Goal: Find specific page/section: Find specific page/section

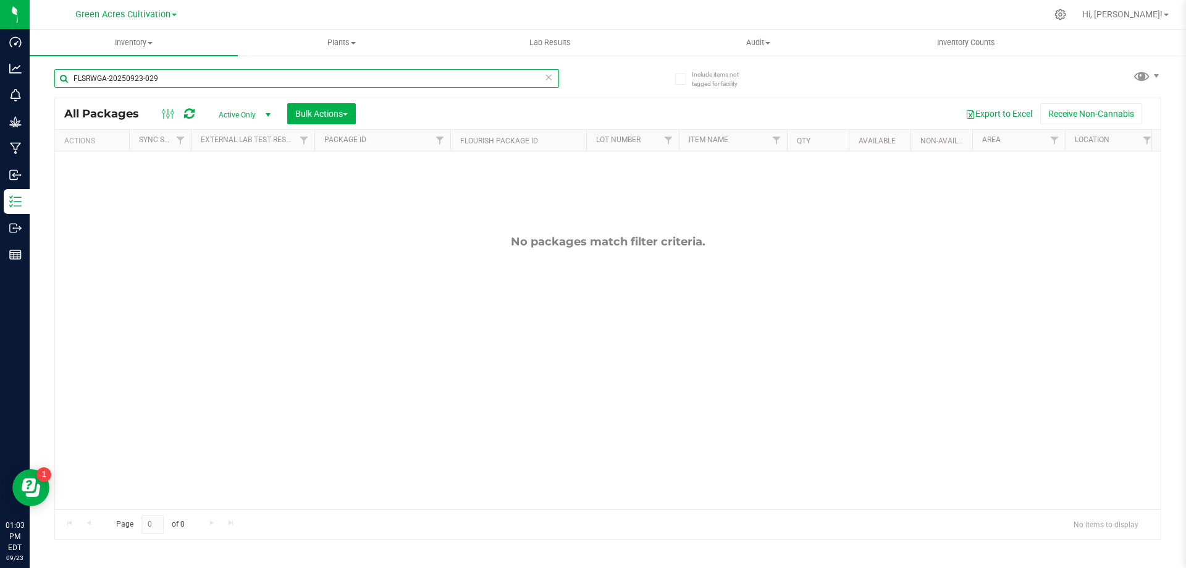
click at [329, 75] on input "FLSRWGA-20250923-029" at bounding box center [306, 78] width 505 height 19
click at [329, 74] on input "FLSRWGA-20250923-029" at bounding box center [306, 78] width 505 height 19
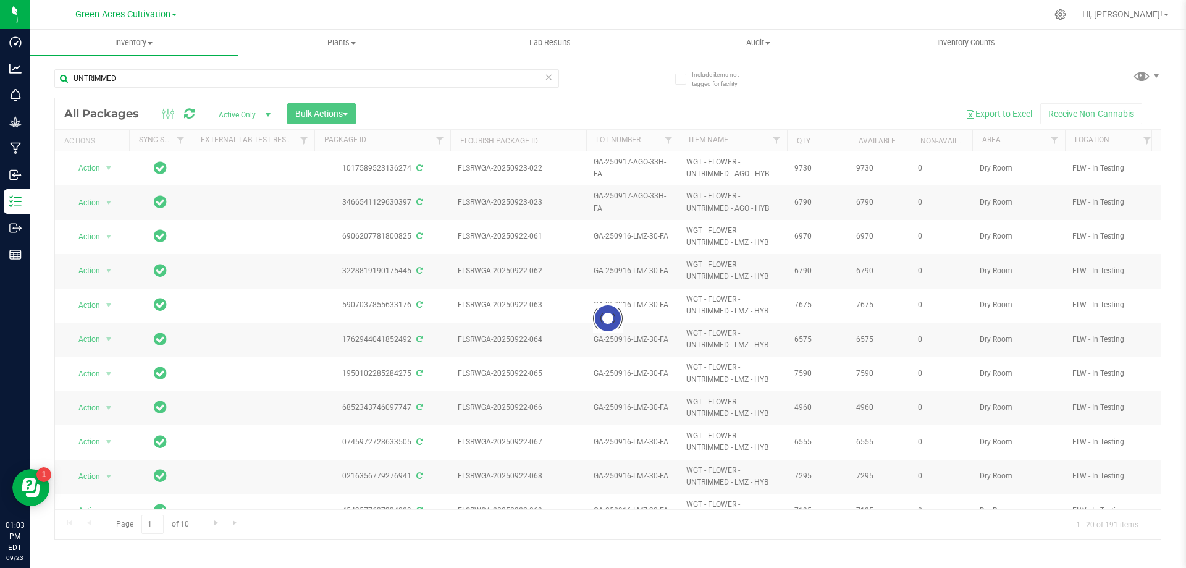
click at [1060, 141] on div at bounding box center [608, 318] width 1106 height 441
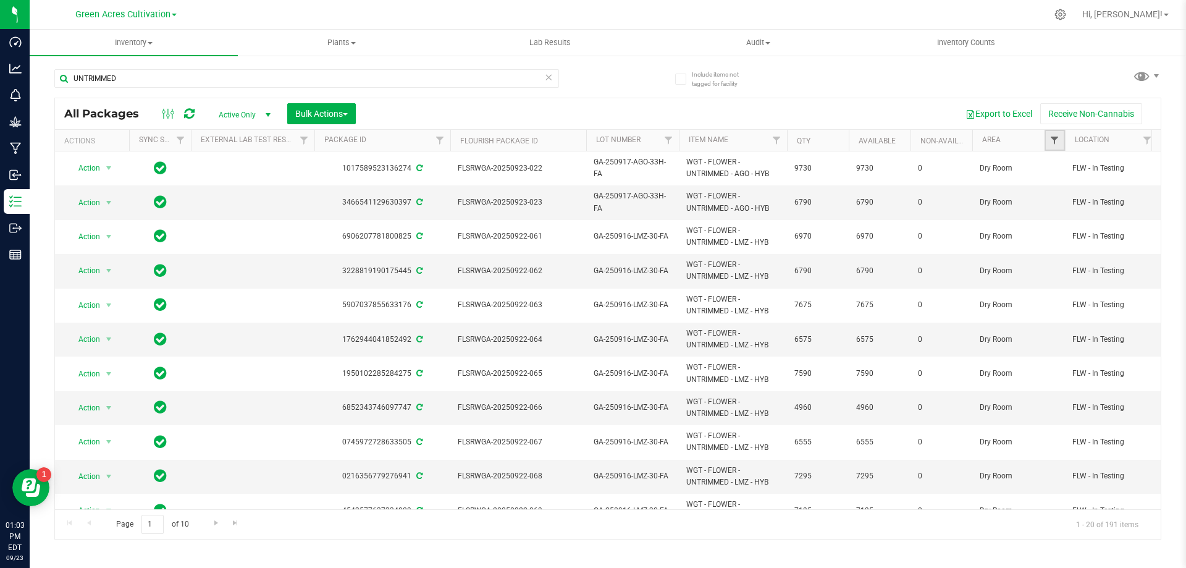
click at [1058, 140] on span "Filter" at bounding box center [1055, 140] width 10 height 10
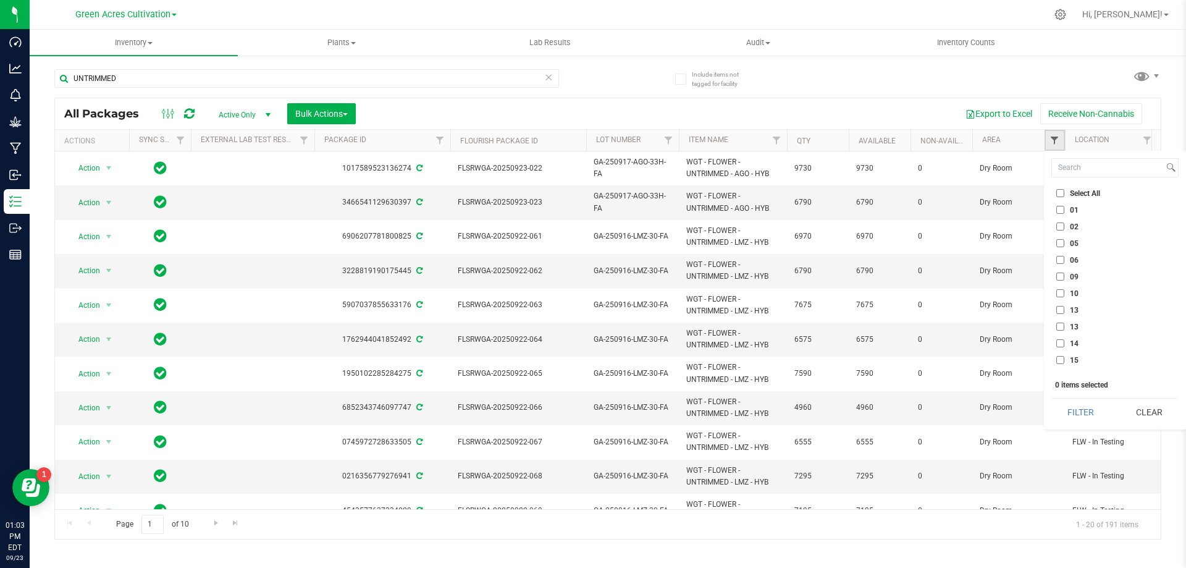
click at [1058, 140] on span "Filter" at bounding box center [1055, 140] width 10 height 10
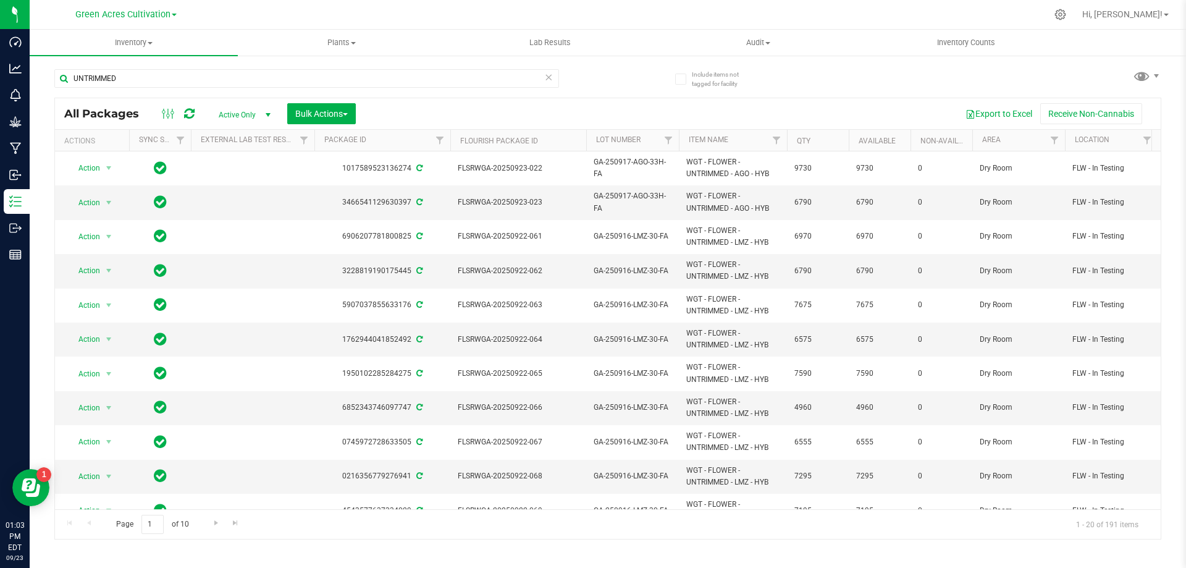
click at [656, 143] on th "Lot Number" at bounding box center [632, 141] width 93 height 22
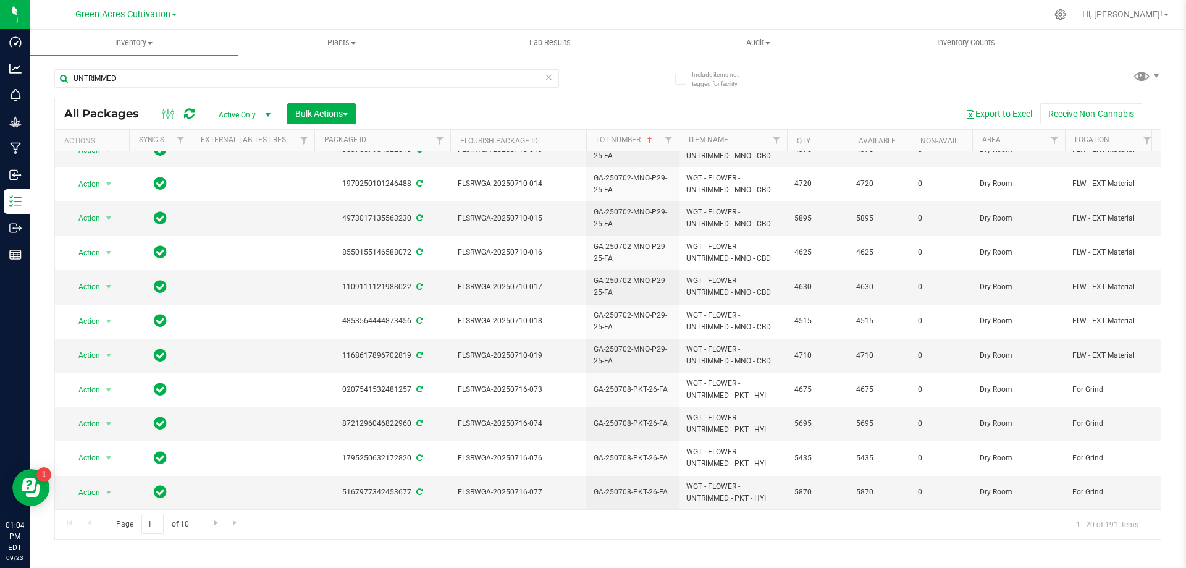
scroll to position [336, 0]
click at [208, 528] on link "Go to the next page" at bounding box center [216, 523] width 18 height 17
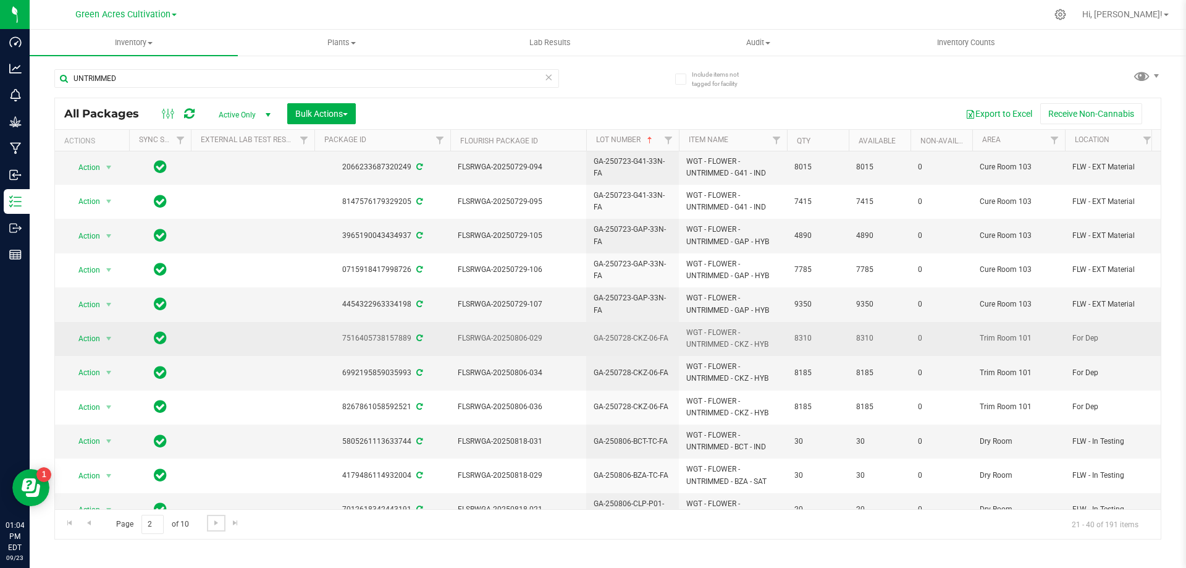
scroll to position [336, 0]
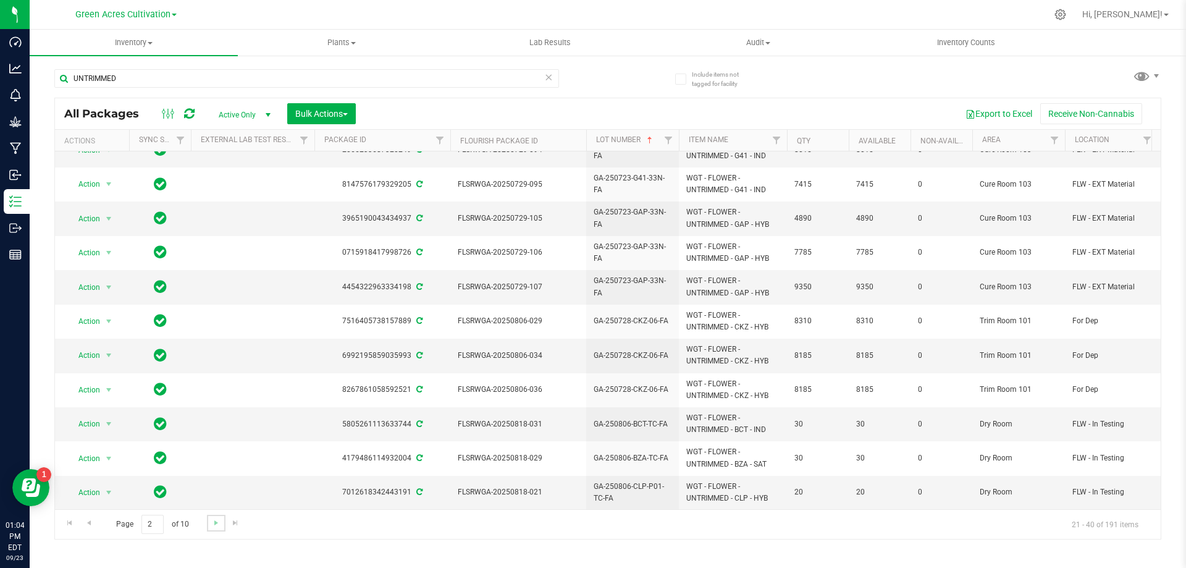
click at [221, 529] on link "Go to the next page" at bounding box center [216, 523] width 18 height 17
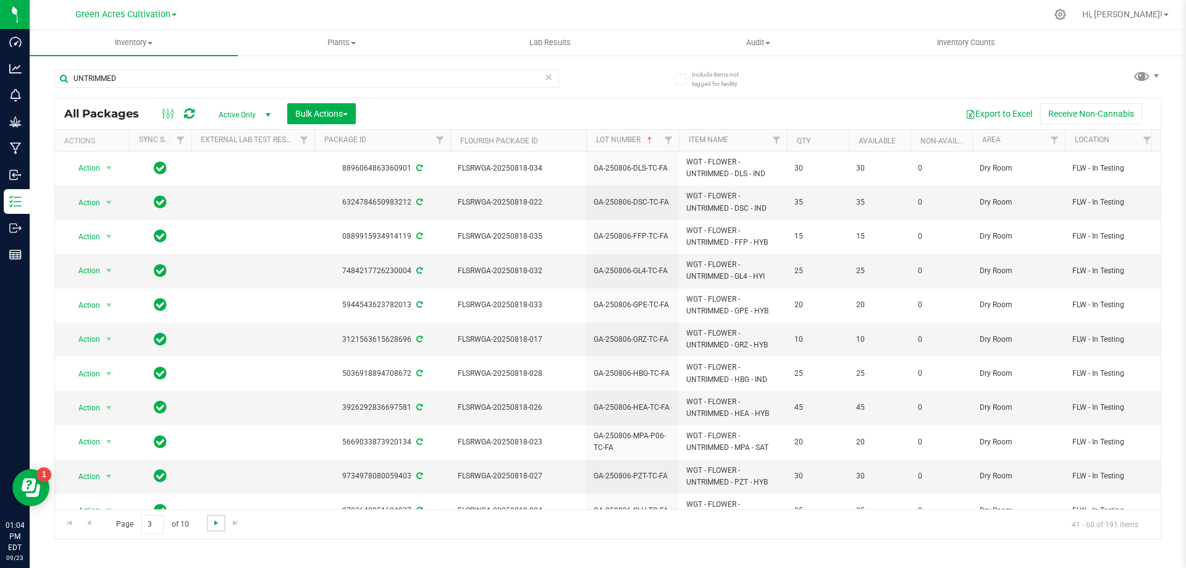
click at [215, 525] on span "Go to the next page" at bounding box center [216, 523] width 10 height 10
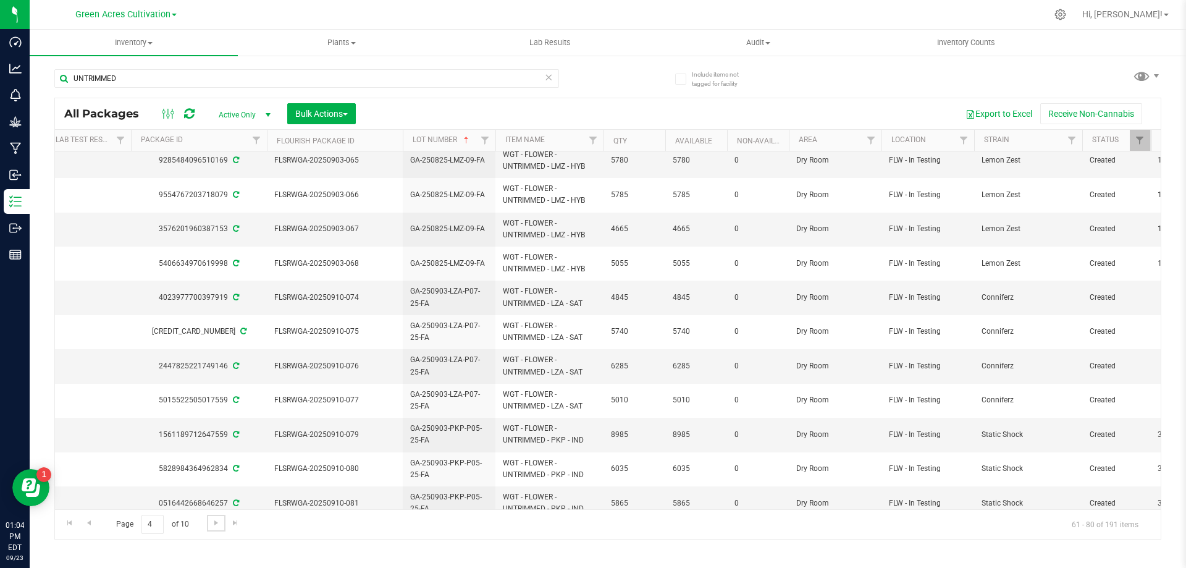
scroll to position [0, 204]
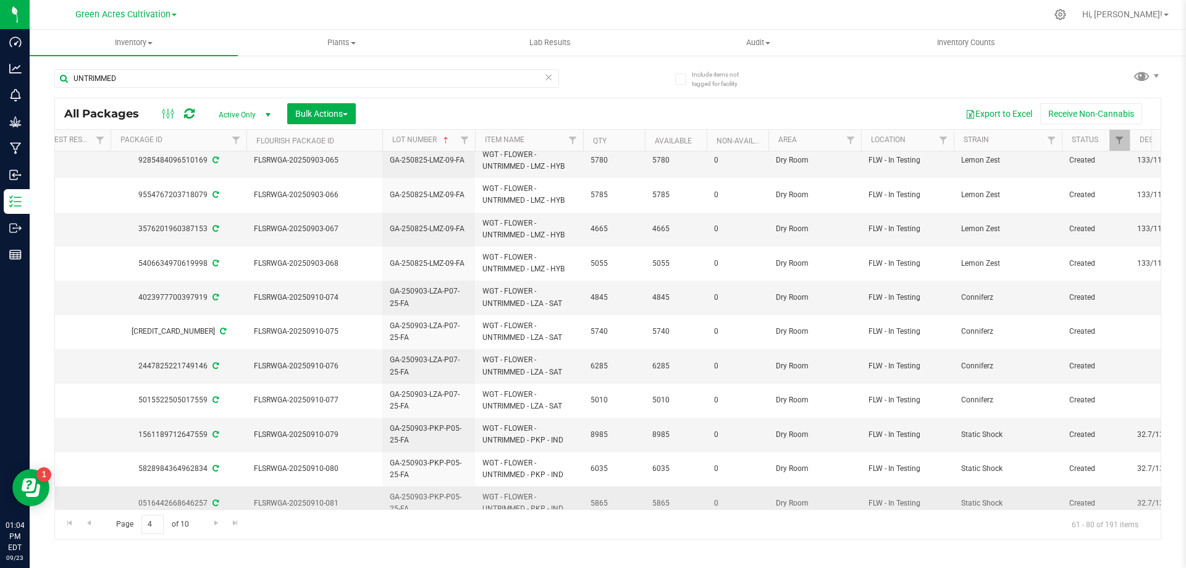
click at [505, 499] on span "WGT - FLOWER - UNTRIMMED - PKP - IND" at bounding box center [529, 502] width 93 height 23
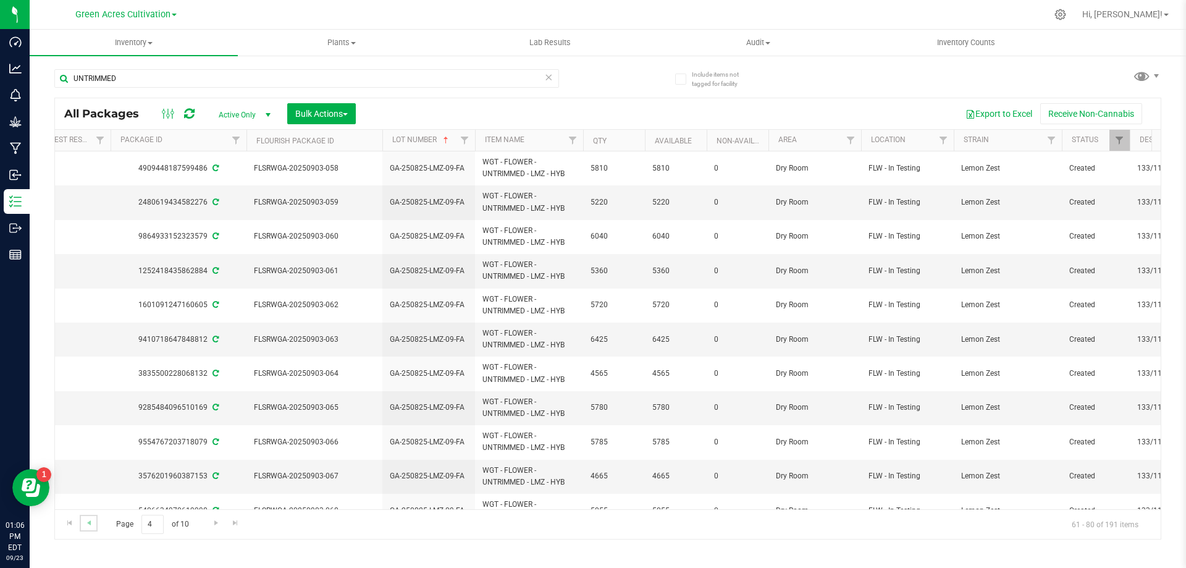
click at [95, 524] on link "Go to the previous page" at bounding box center [89, 523] width 18 height 17
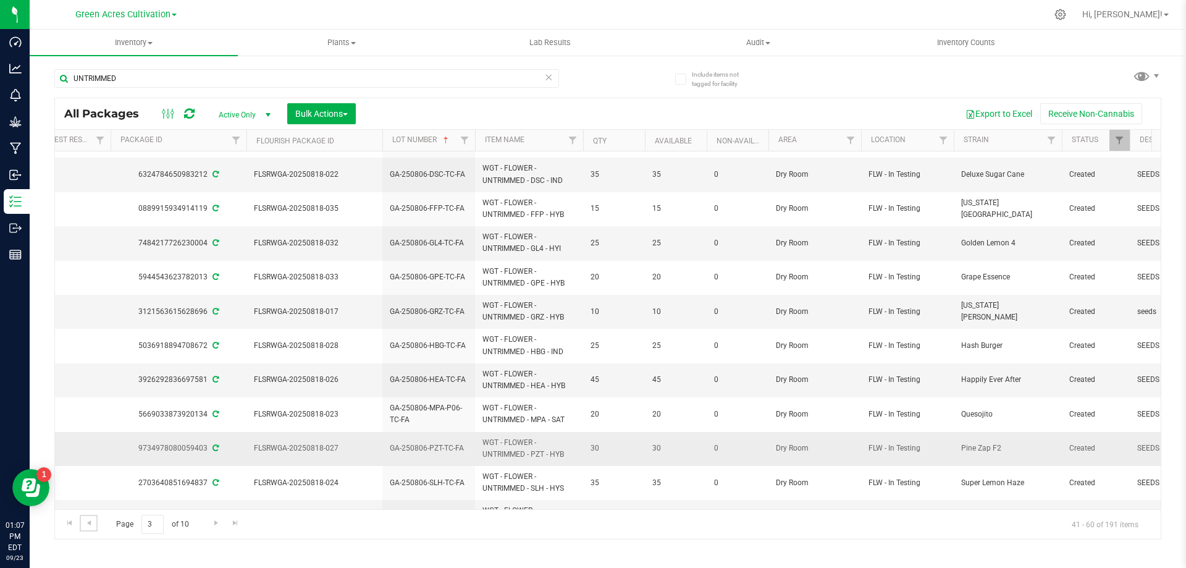
scroll to position [27, 204]
click at [87, 525] on span "Go to the previous page" at bounding box center [89, 523] width 10 height 10
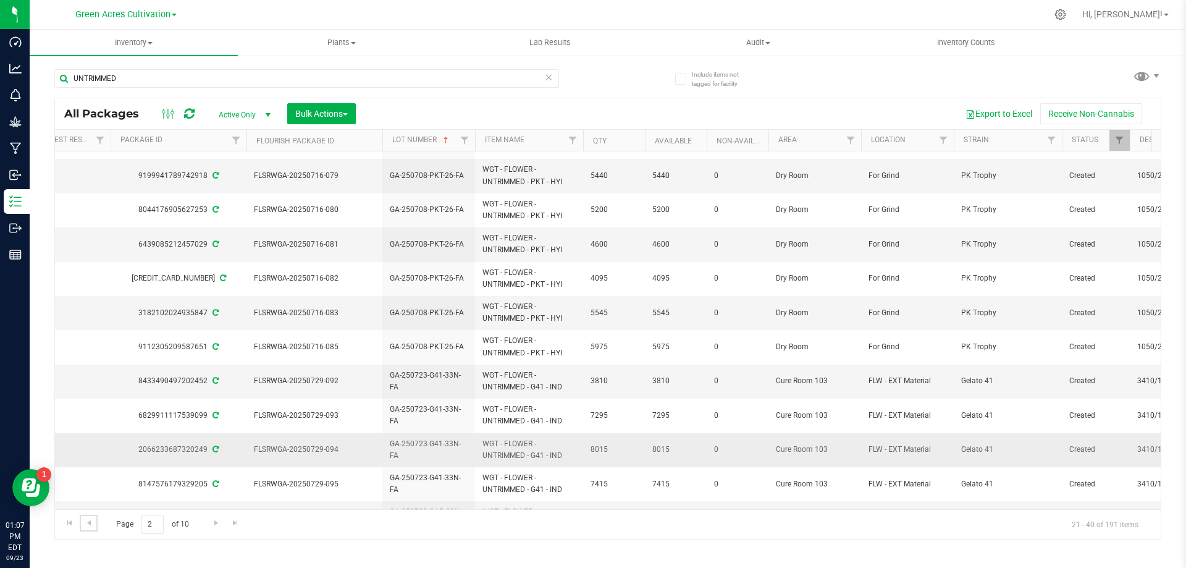
scroll to position [0, 1]
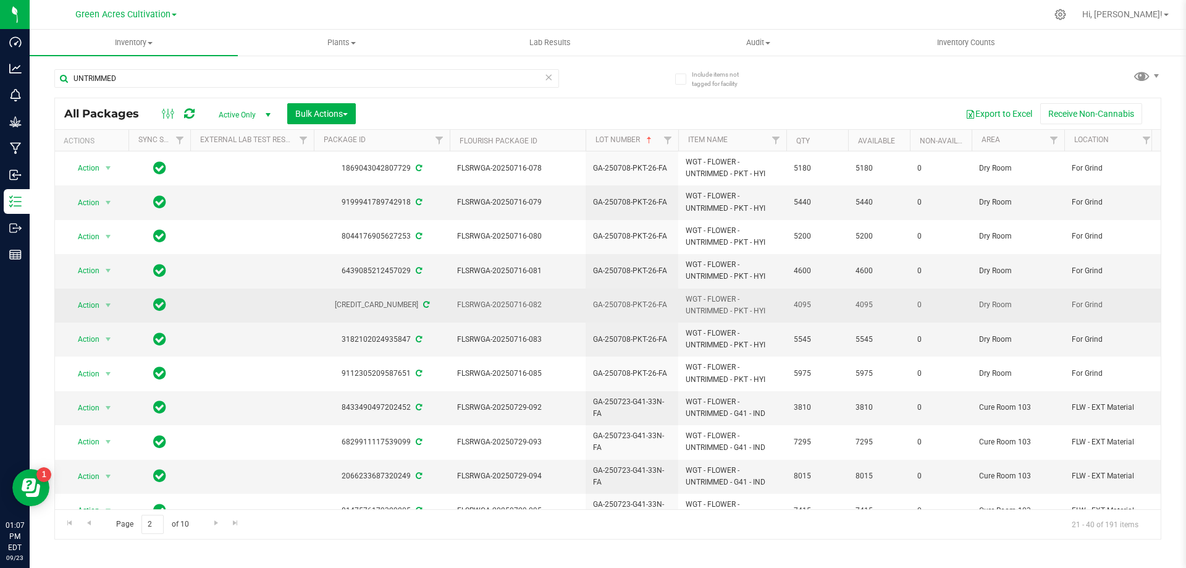
click at [657, 309] on span "GA-250708-PKT-26-FA" at bounding box center [632, 305] width 78 height 12
click at [657, 309] on input "GA-250708-PKT-26-FA" at bounding box center [629, 304] width 88 height 19
click at [294, 70] on input "UNTRIMMED" at bounding box center [306, 78] width 505 height 19
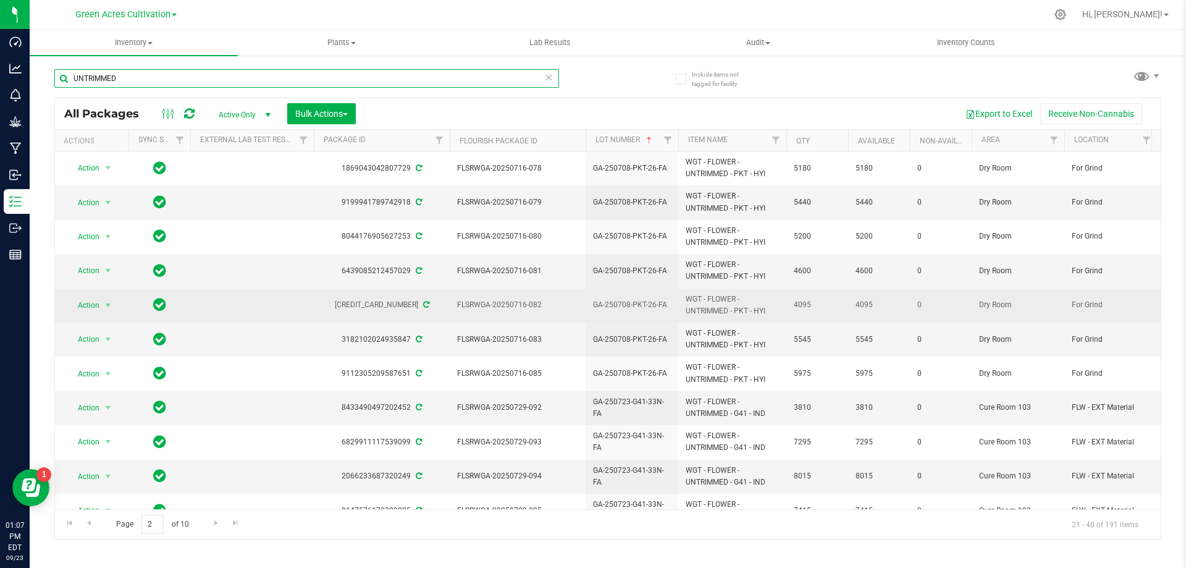
paste input "GA-250708-PKT-26-FA"
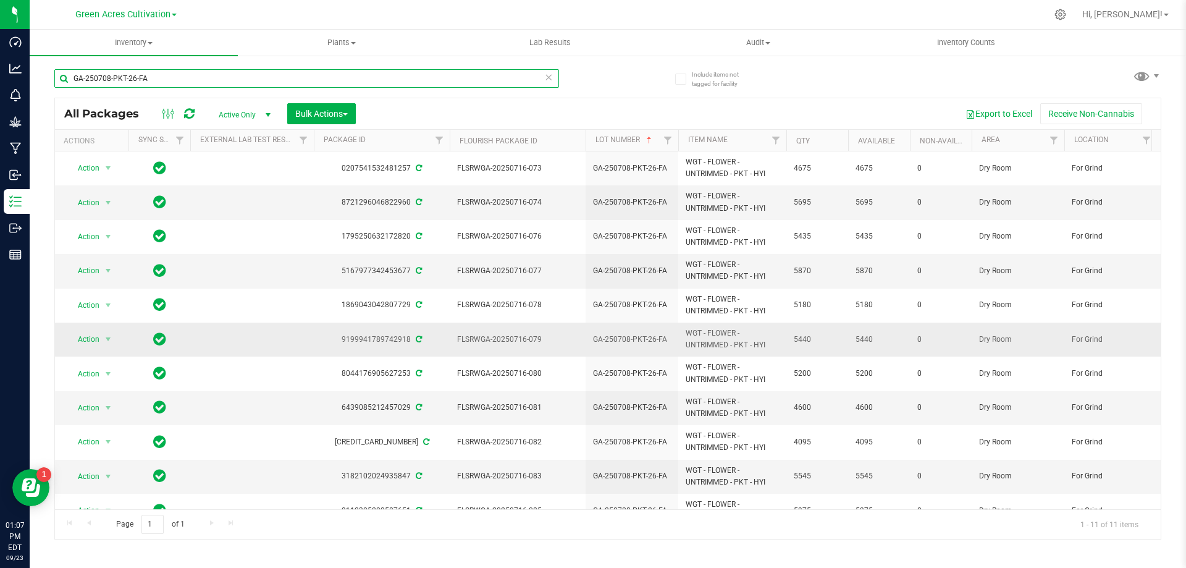
scroll to position [27, 1]
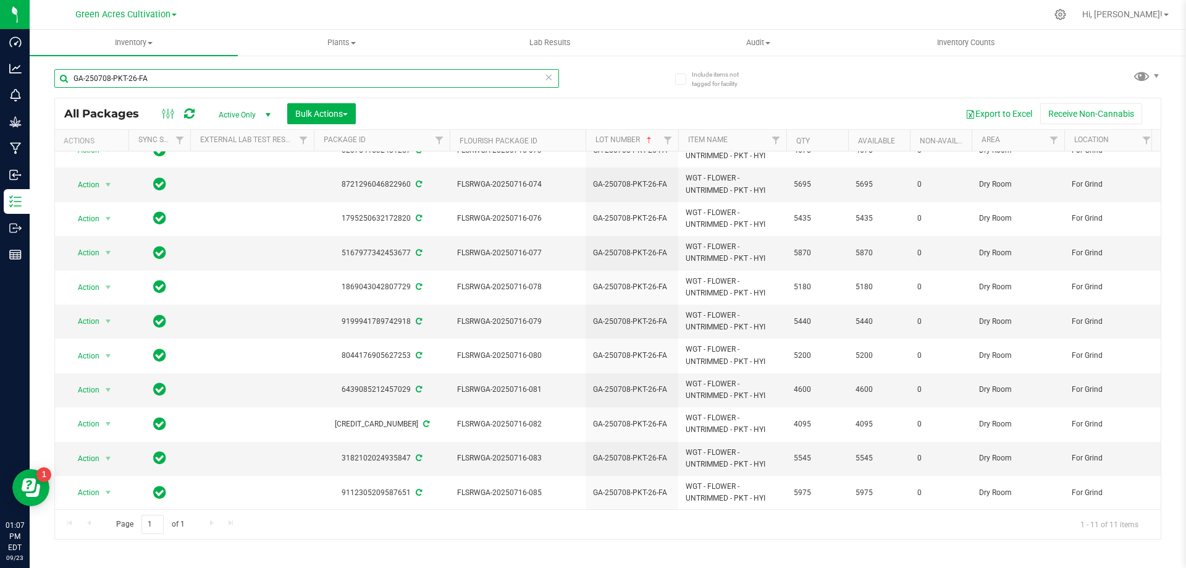
click at [298, 75] on input "GA-250708-PKT-26-FA" at bounding box center [306, 78] width 505 height 19
paste input "903-LZA-P07-25"
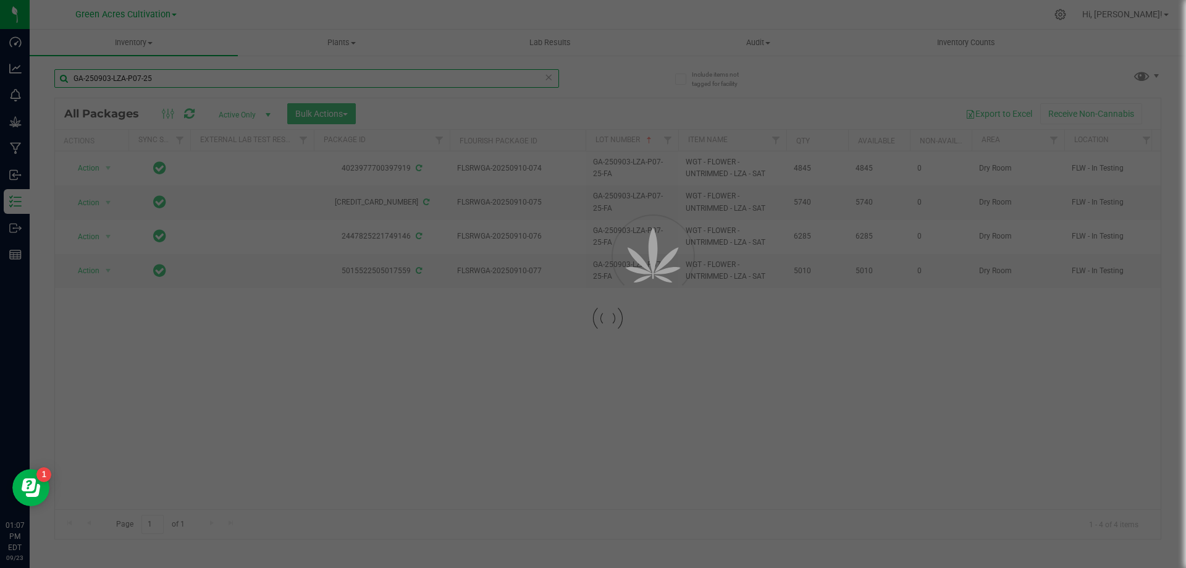
scroll to position [0, 1]
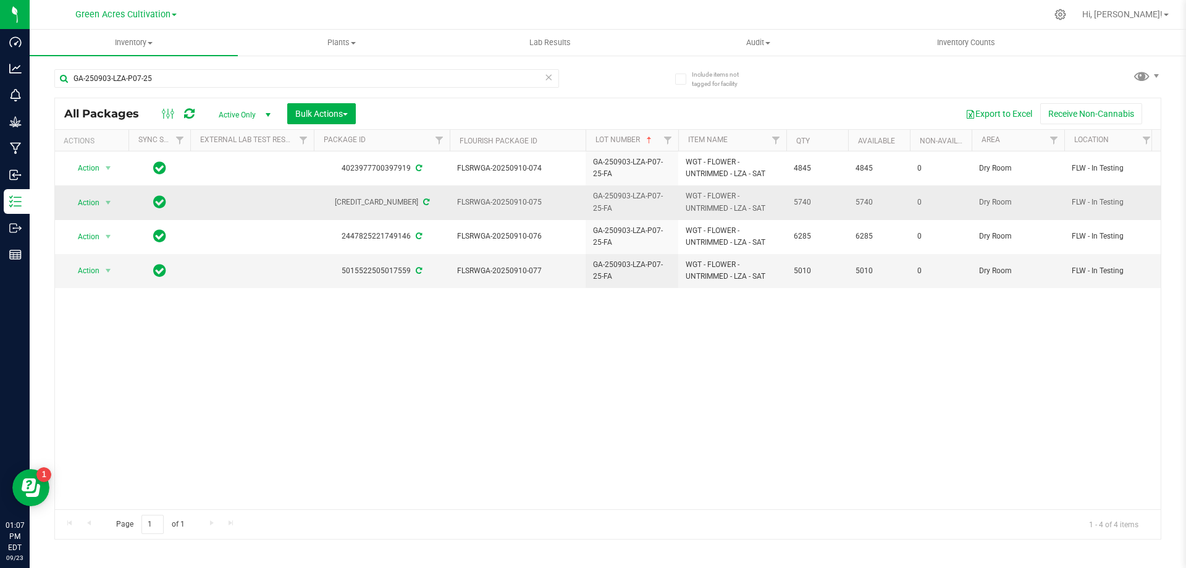
click at [649, 199] on span "GA-250903-LZA-P07-25-FA" at bounding box center [632, 201] width 78 height 23
click at [649, 199] on input "GA-250903-LZA-P07-25-FA" at bounding box center [629, 202] width 88 height 19
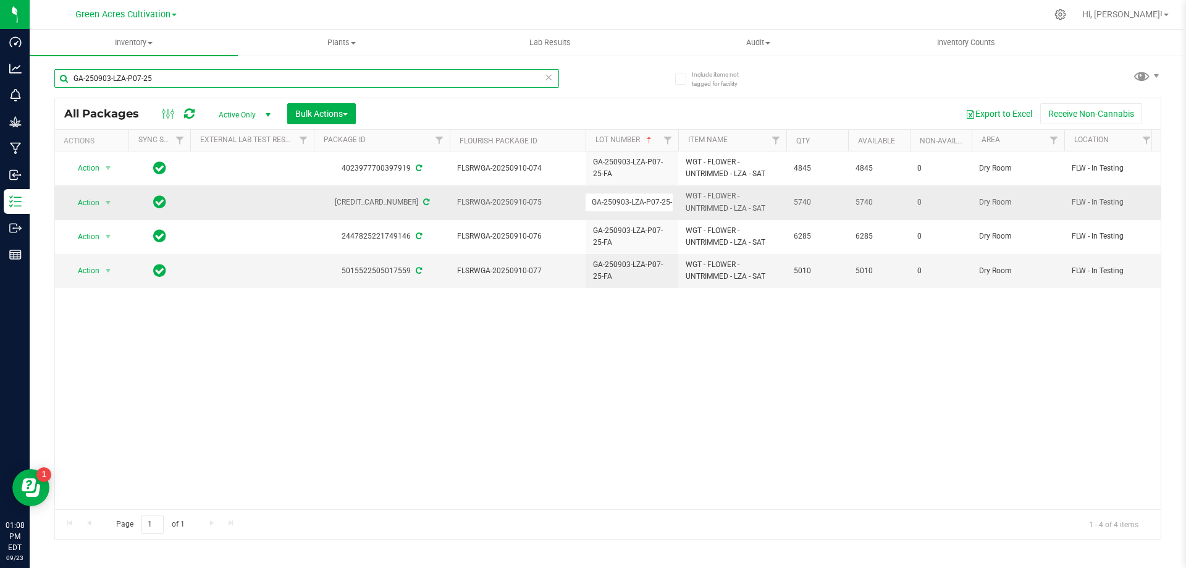
click at [320, 85] on input "GA-250903-LZA-P07-25" at bounding box center [306, 78] width 505 height 19
click at [320, 84] on input "GA-250903-LZA-P07-25" at bounding box center [306, 78] width 505 height 19
paste input "PKP-P05"
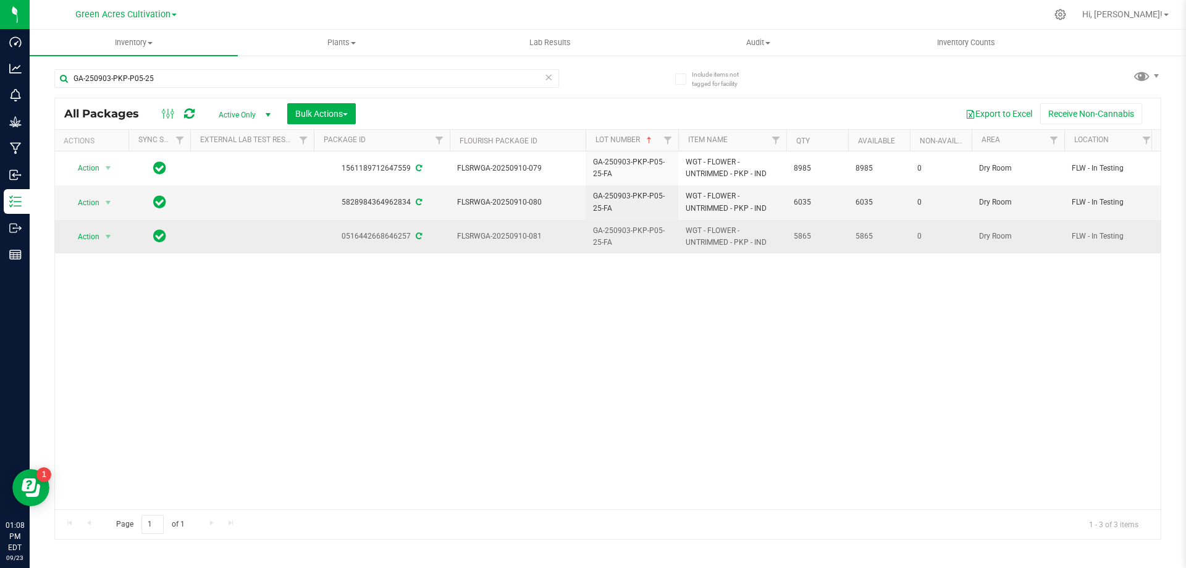
click at [625, 235] on span "GA-250903-PKP-P05-25-FA" at bounding box center [632, 236] width 78 height 23
click at [625, 235] on input "GA-250903-PKP-P05-25-FA" at bounding box center [629, 236] width 88 height 19
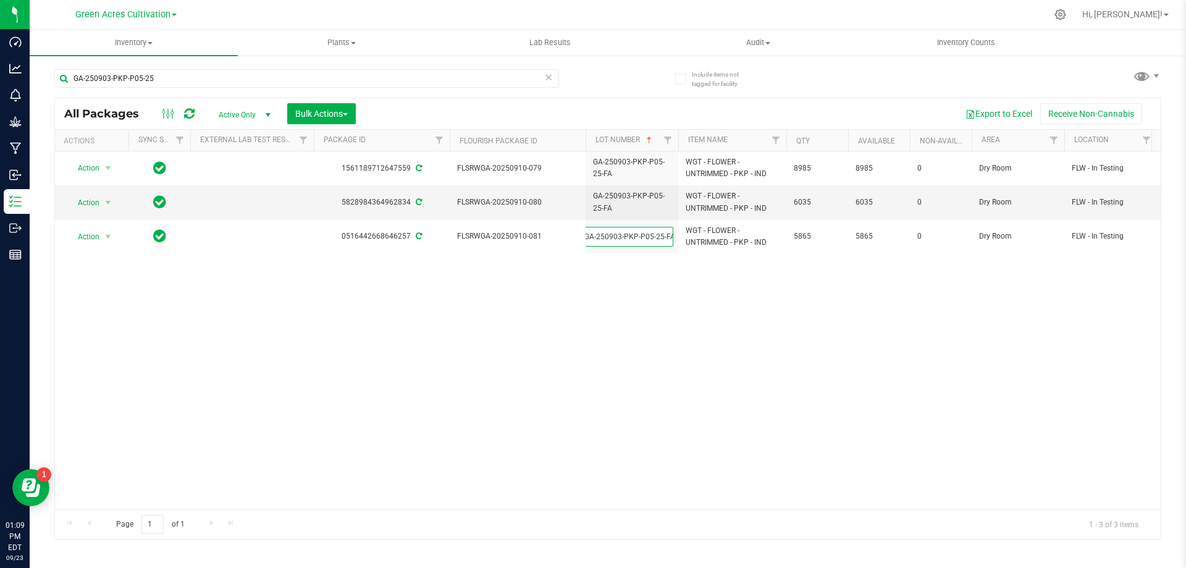
scroll to position [0, 0]
click at [321, 88] on div "GA-250903-PKP-P05-25" at bounding box center [306, 83] width 505 height 28
click at [321, 78] on input "GA-250903-PKP-P05-25" at bounding box center [306, 78] width 505 height 19
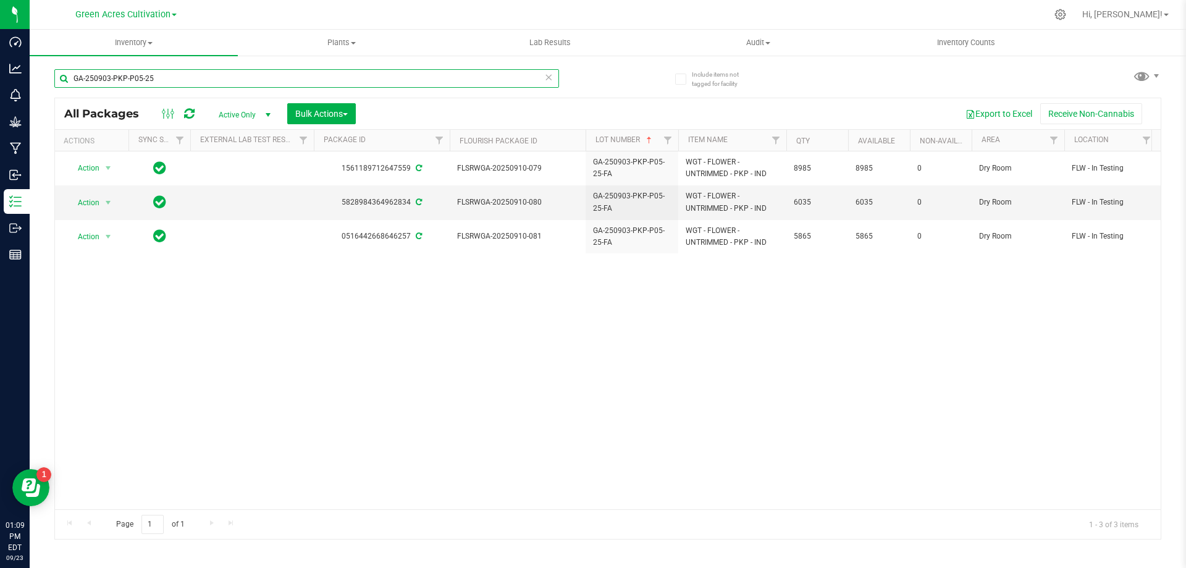
paste input "7"
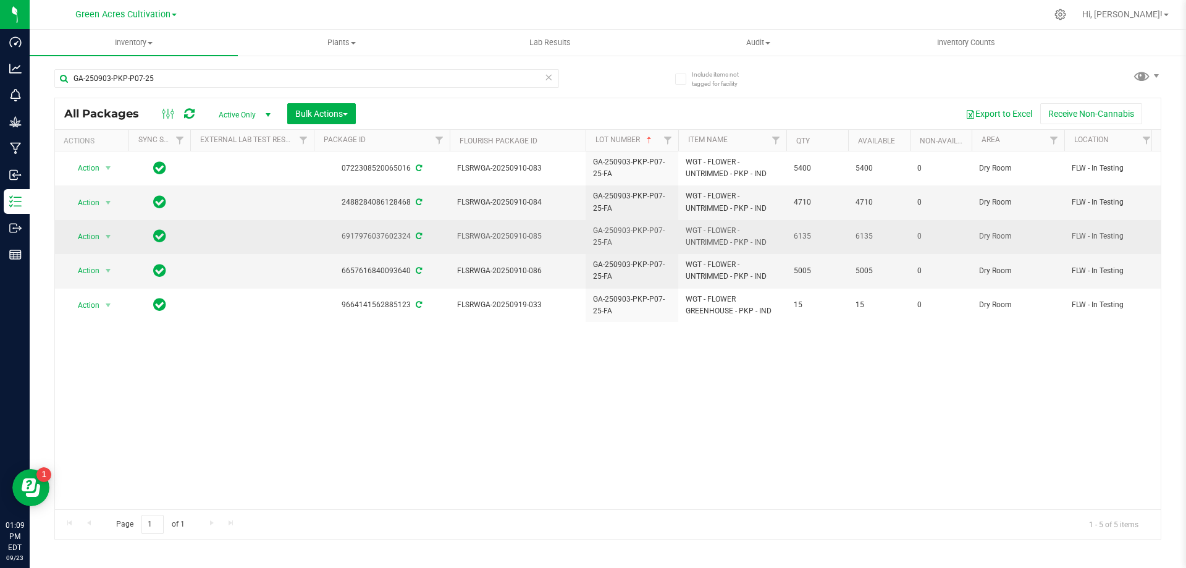
click at [610, 234] on span "GA-250903-PKP-P07-25-FA" at bounding box center [632, 236] width 78 height 23
click at [610, 234] on input "GA-250903-PKP-P07-25-FA" at bounding box center [629, 236] width 88 height 19
click at [274, 87] on input "GA-250903-PKP-P07-25" at bounding box center [306, 78] width 505 height 19
click at [276, 74] on input "GA-250903-PKP-P07-25" at bounding box center [306, 78] width 505 height 19
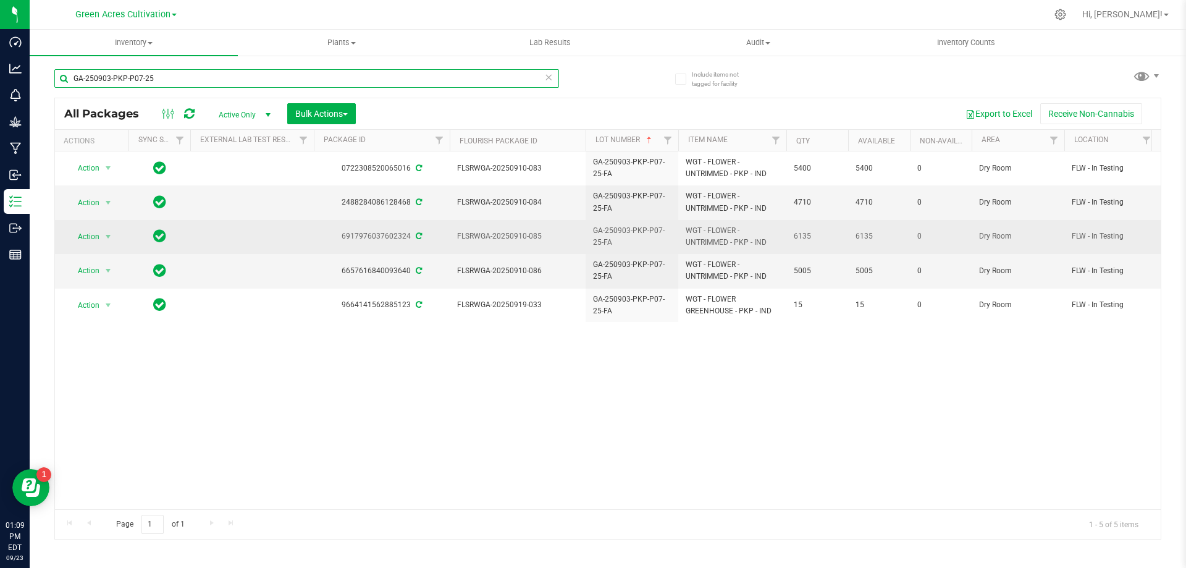
click at [276, 74] on input "GA-250903-PKP-P07-25" at bounding box center [306, 78] width 505 height 19
paste input "15-DDA-T"
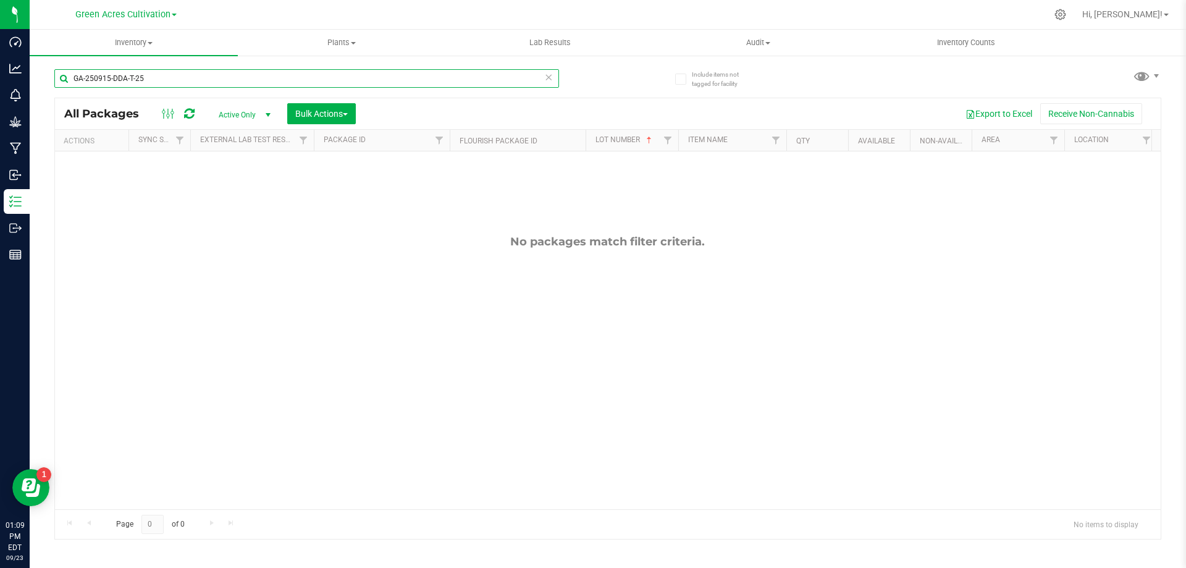
type input "GA-250915-DDA-T-25"
